Goal: Task Accomplishment & Management: Use online tool/utility

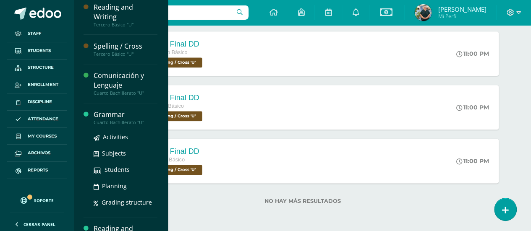
scroll to position [377, 0]
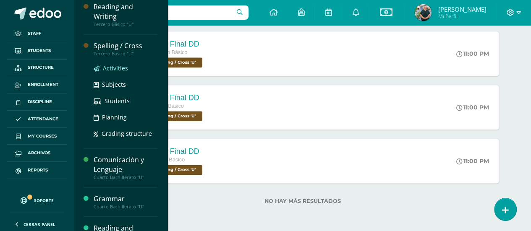
click at [123, 67] on span "Activities" at bounding box center [115, 68] width 25 height 8
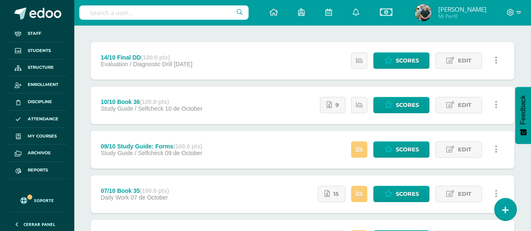
scroll to position [116, 0]
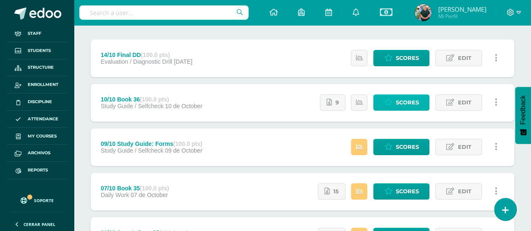
click at [403, 98] on span "Scores" at bounding box center [406, 103] width 23 height 16
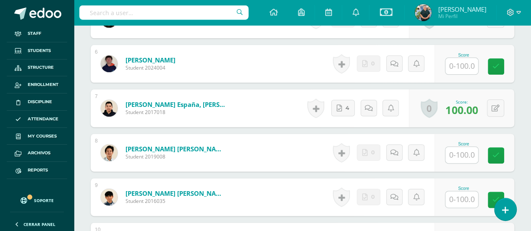
scroll to position [484, 0]
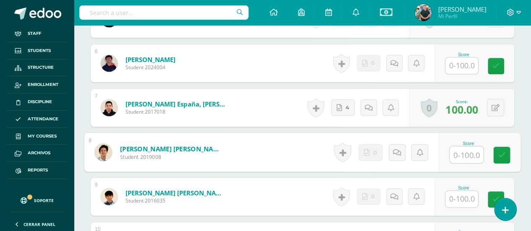
click at [465, 163] on input "text" at bounding box center [467, 155] width 34 height 17
type input "71"
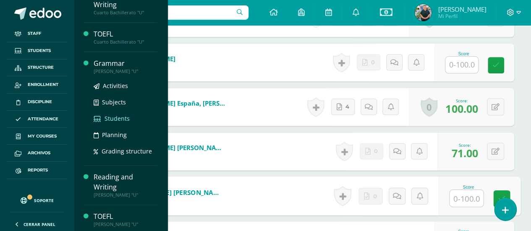
scroll to position [526, 0]
click at [103, 83] on span "Activities" at bounding box center [115, 85] width 25 height 8
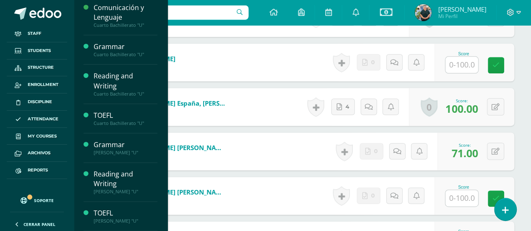
scroll to position [442, 0]
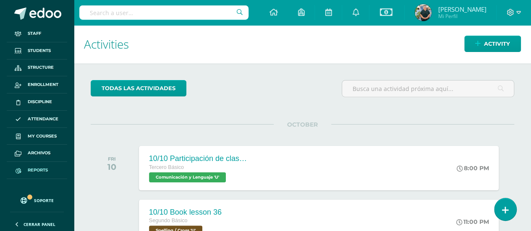
click at [36, 171] on span "Reports" at bounding box center [38, 170] width 20 height 7
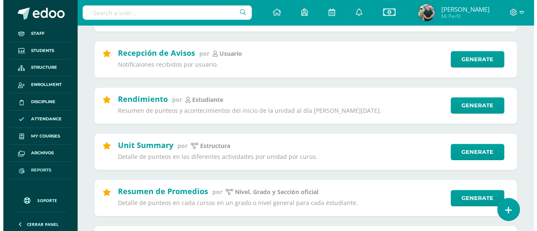
scroll to position [230, 0]
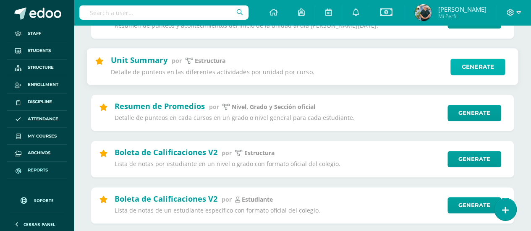
click at [469, 64] on link "Generate" at bounding box center [477, 66] width 55 height 17
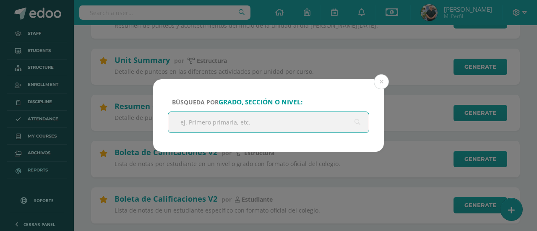
click at [282, 125] on input "text" at bounding box center [268, 122] width 201 height 21
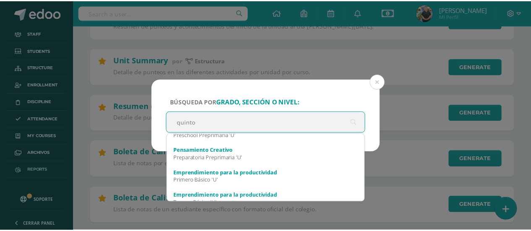
scroll to position [793, 0]
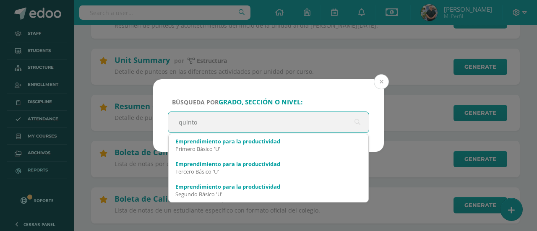
type input "quinto"
click at [379, 80] on button at bounding box center [381, 81] width 15 height 15
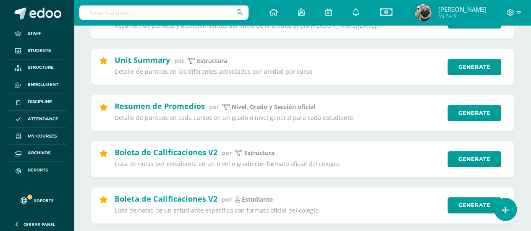
click at [269, 12] on icon at bounding box center [273, 12] width 8 height 8
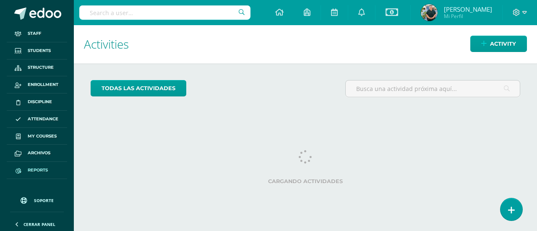
drag, startPoint x: 0, startPoint y: 0, endPoint x: 35, endPoint y: 164, distance: 167.5
click at [35, 164] on link "Reports" at bounding box center [37, 170] width 60 height 17
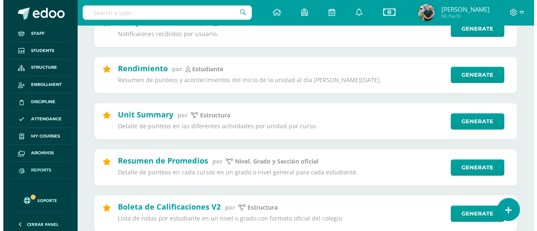
scroll to position [213, 0]
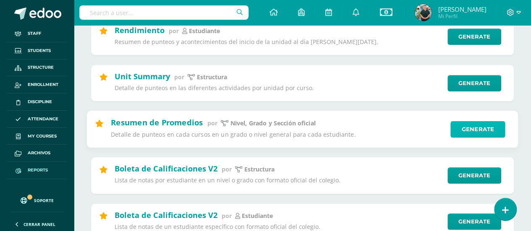
click at [473, 123] on link "Generate" at bounding box center [477, 129] width 55 height 17
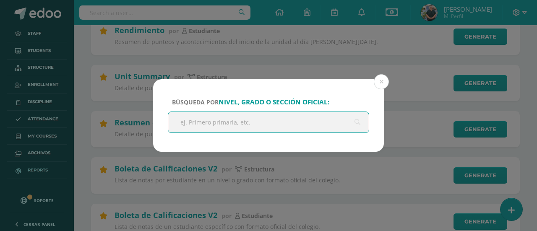
click at [277, 119] on input "text" at bounding box center [268, 122] width 201 height 21
type input "quinto"
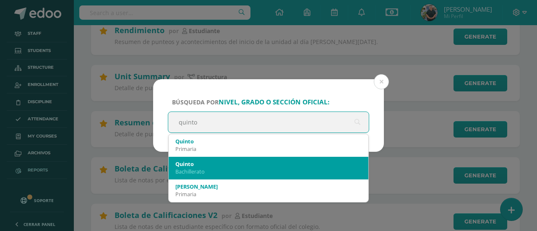
click at [246, 173] on div "Bachillerato" at bounding box center [268, 172] width 186 height 8
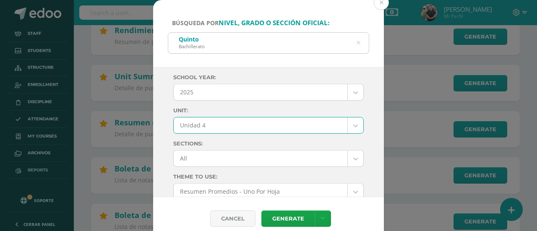
select select "Unidad 4"
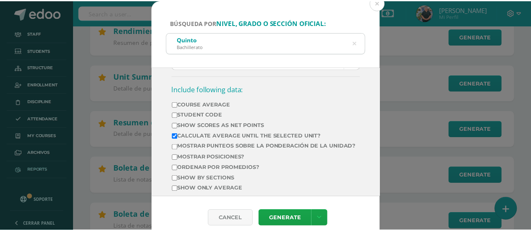
scroll to position [472, 0]
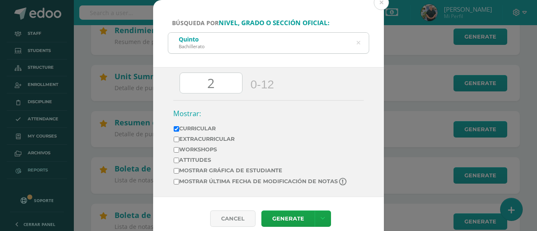
drag, startPoint x: 203, startPoint y: 86, endPoint x: 193, endPoint y: 87, distance: 10.2
click at [193, 87] on input "2" at bounding box center [211, 83] width 62 height 21
type input "0"
click at [323, 216] on icon at bounding box center [323, 218] width 5 height 7
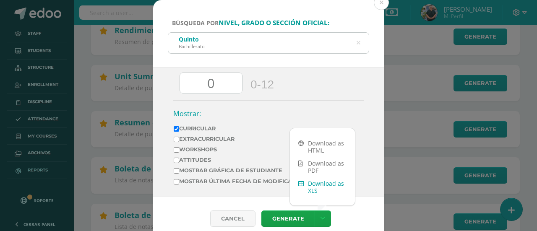
click at [314, 186] on link "Download as XLS" at bounding box center [322, 187] width 65 height 20
click at [382, 1] on button at bounding box center [381, 2] width 15 height 15
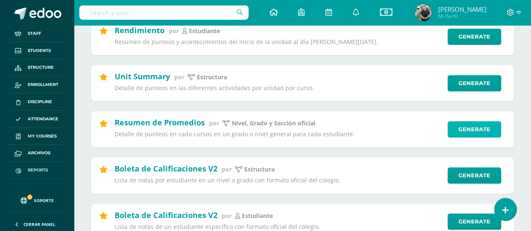
scroll to position [0, 0]
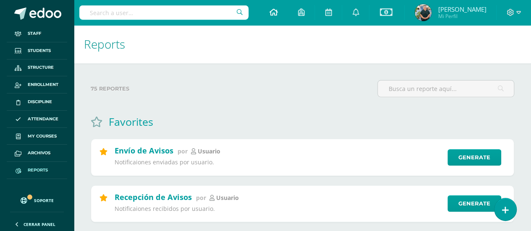
click at [269, 8] on icon at bounding box center [273, 12] width 8 height 8
